Goal: Task Accomplishment & Management: Complete application form

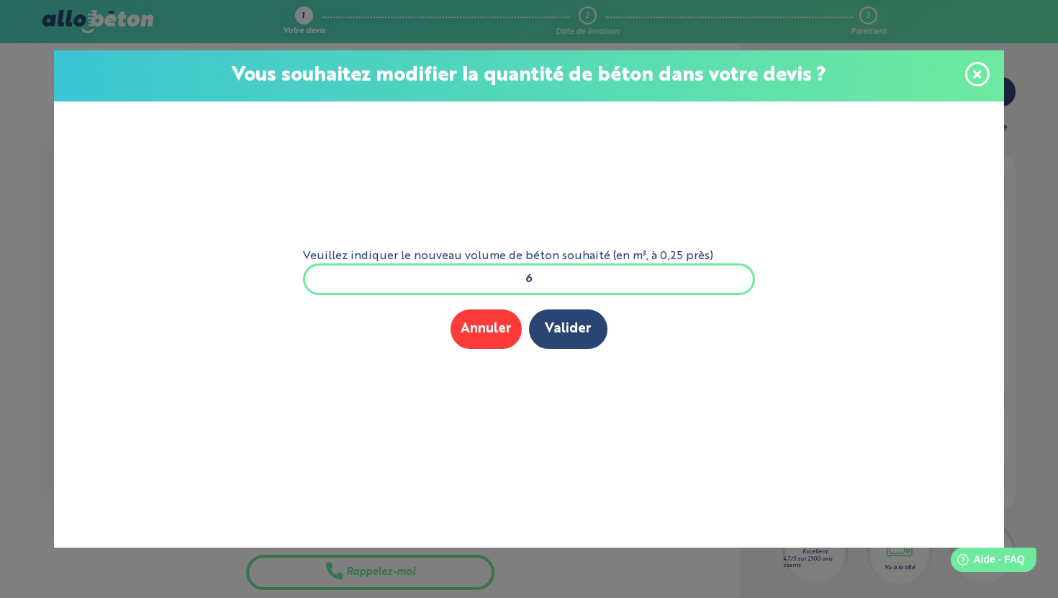
click at [559, 335] on button "Valider" at bounding box center [568, 330] width 78 height 40
